Goal: Information Seeking & Learning: Learn about a topic

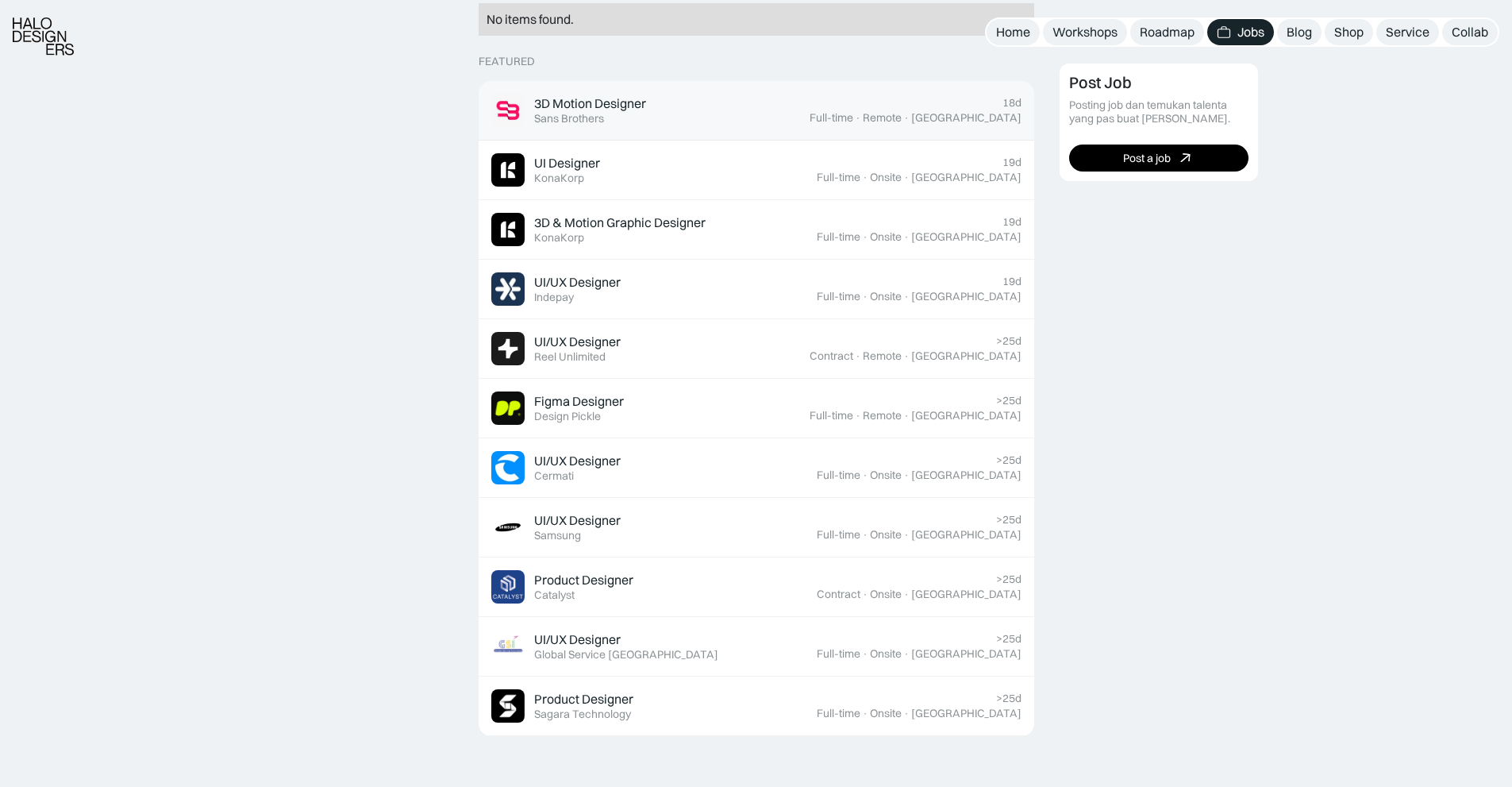
scroll to position [457, 0]
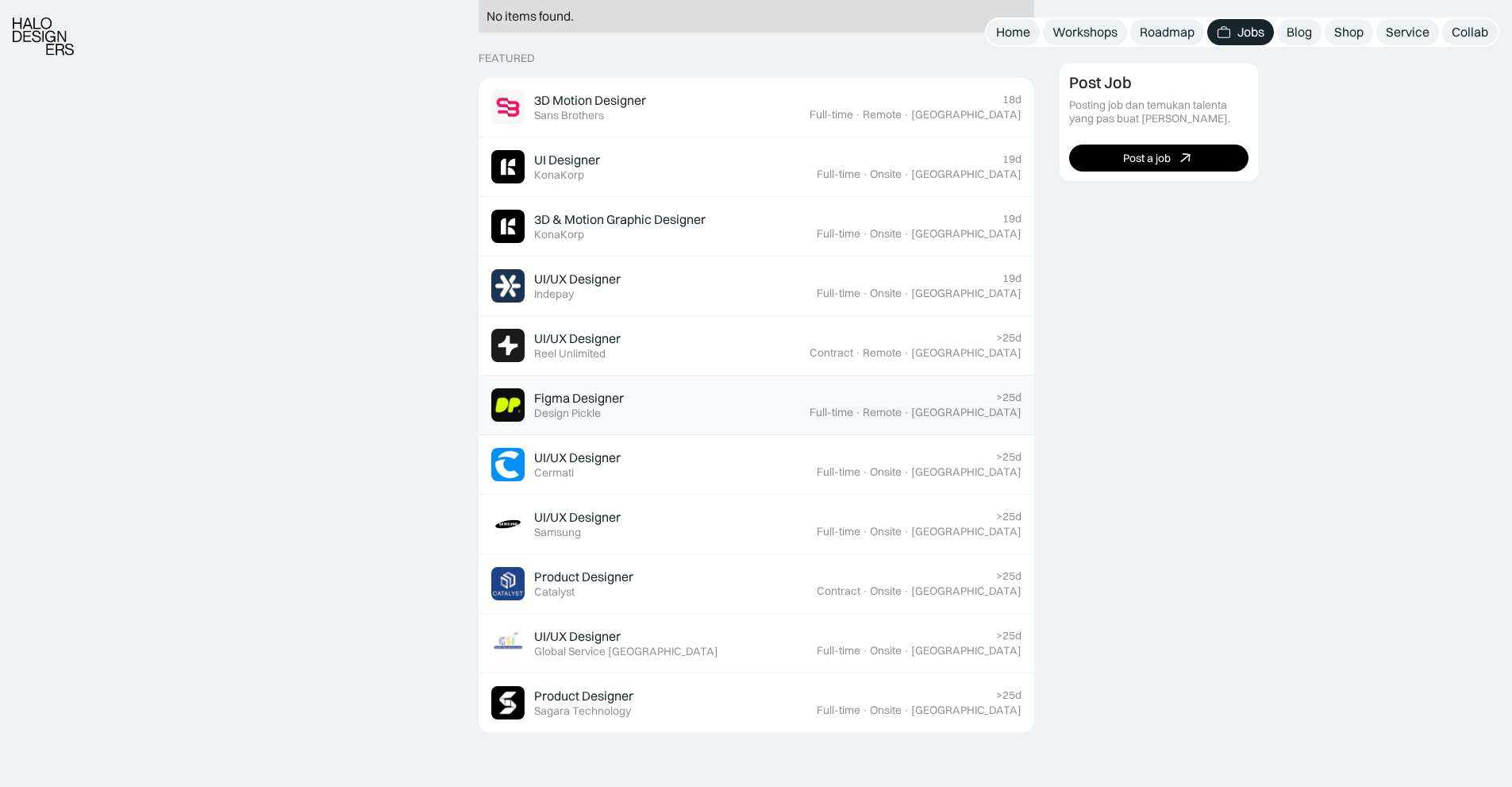
click at [770, 410] on div "Figma Designer Featured Design Pickle" at bounding box center [650, 405] width 318 height 33
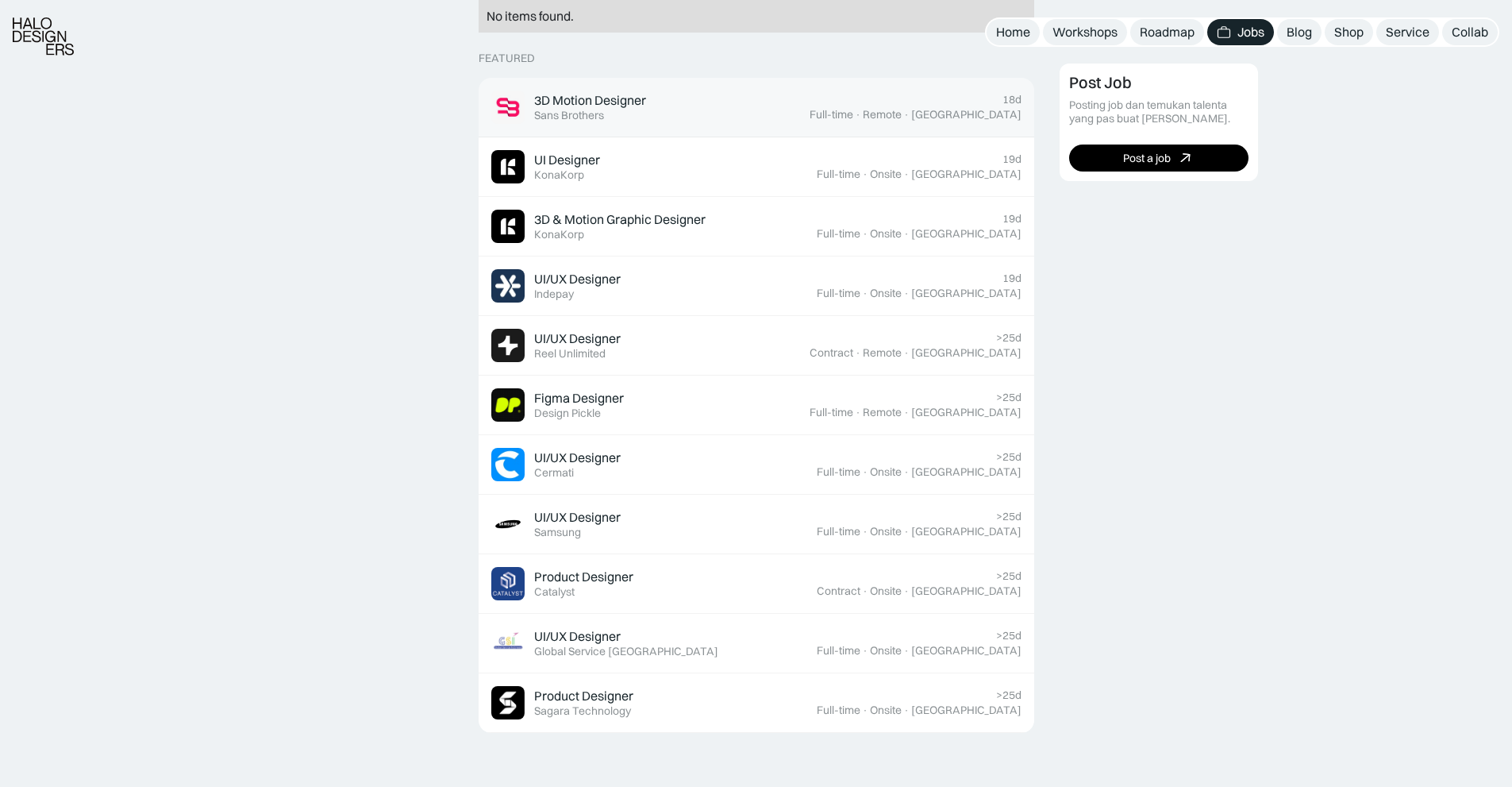
click at [641, 114] on div "3D Motion Designer Featured Sans Brothers" at bounding box center [590, 107] width 112 height 30
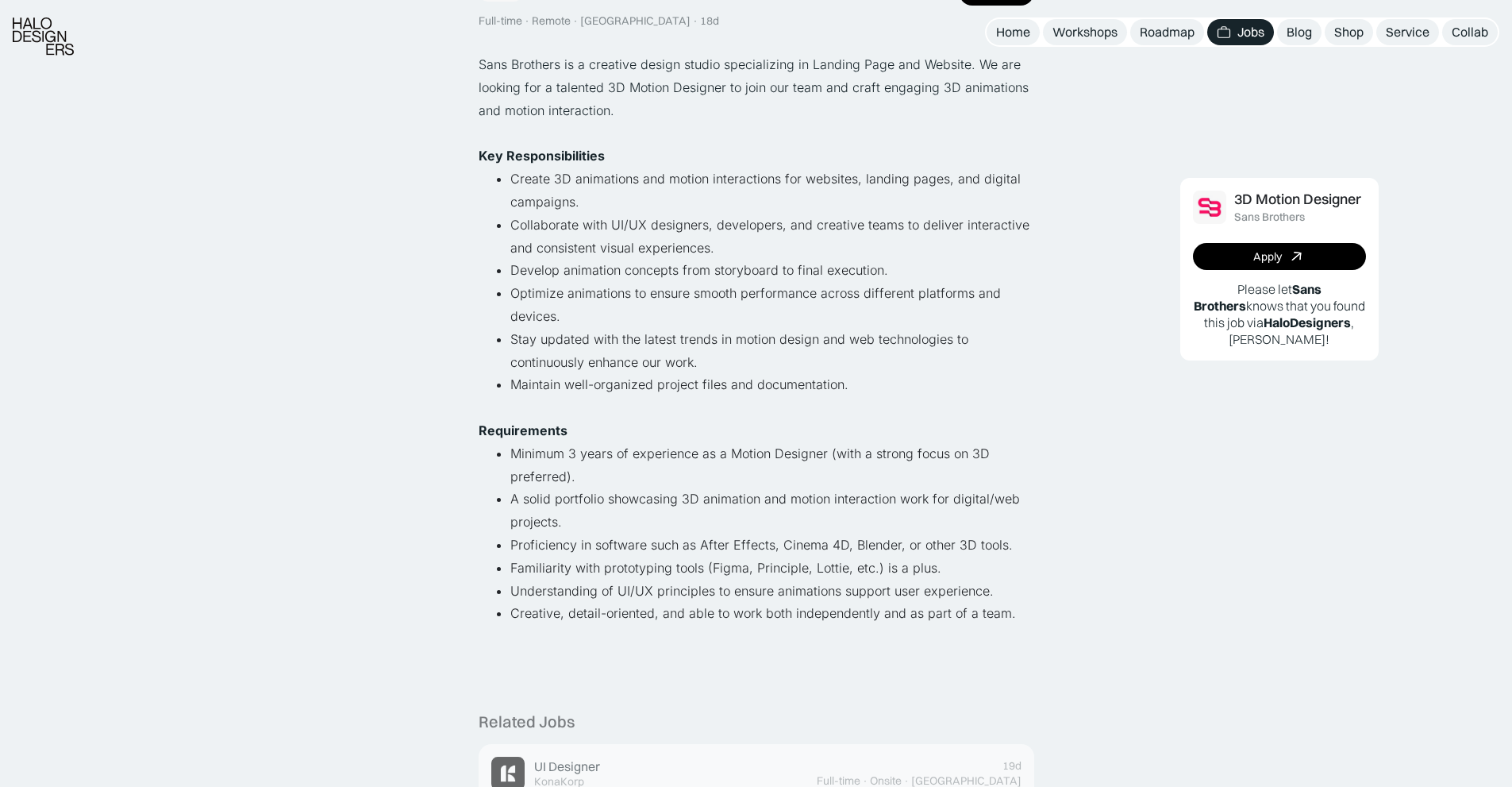
scroll to position [169, 0]
